Goal: Check status: Check status

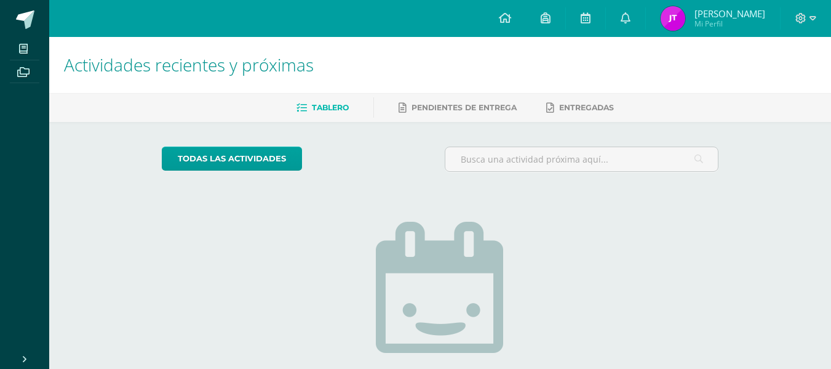
click at [677, 14] on img at bounding box center [673, 18] width 25 height 25
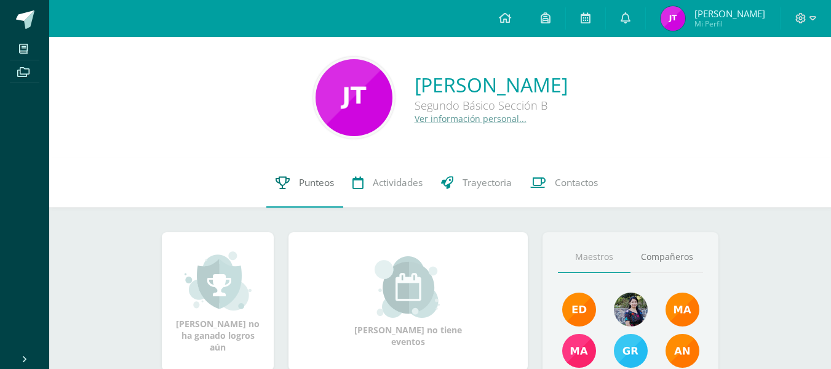
click at [311, 180] on span "Punteos" at bounding box center [316, 182] width 35 height 13
